Goal: Information Seeking & Learning: Learn about a topic

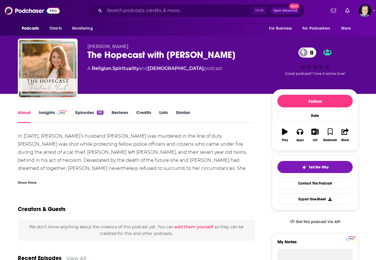
click at [55, 115] on link "Insights" at bounding box center [53, 115] width 28 height 13
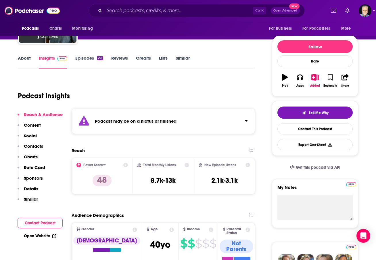
scroll to position [29, 0]
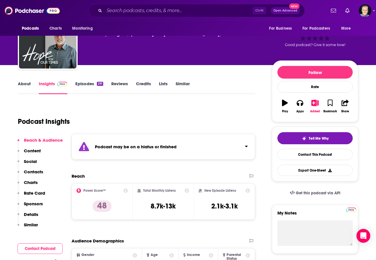
click at [26, 82] on link "About" at bounding box center [24, 87] width 13 height 13
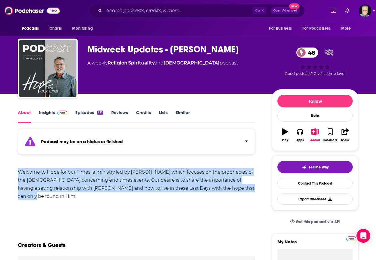
drag, startPoint x: 18, startPoint y: 171, endPoint x: 240, endPoint y: 187, distance: 223.3
copy div "Welcome to Hope for our Times, a ministry led by [PERSON_NAME] which focuses on…"
click at [51, 112] on link "Insights" at bounding box center [53, 115] width 28 height 13
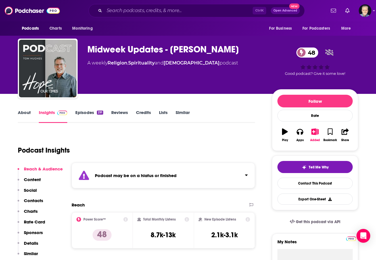
click at [89, 110] on link "Episodes 291" at bounding box center [89, 115] width 28 height 13
